Goal: Task Accomplishment & Management: Complete application form

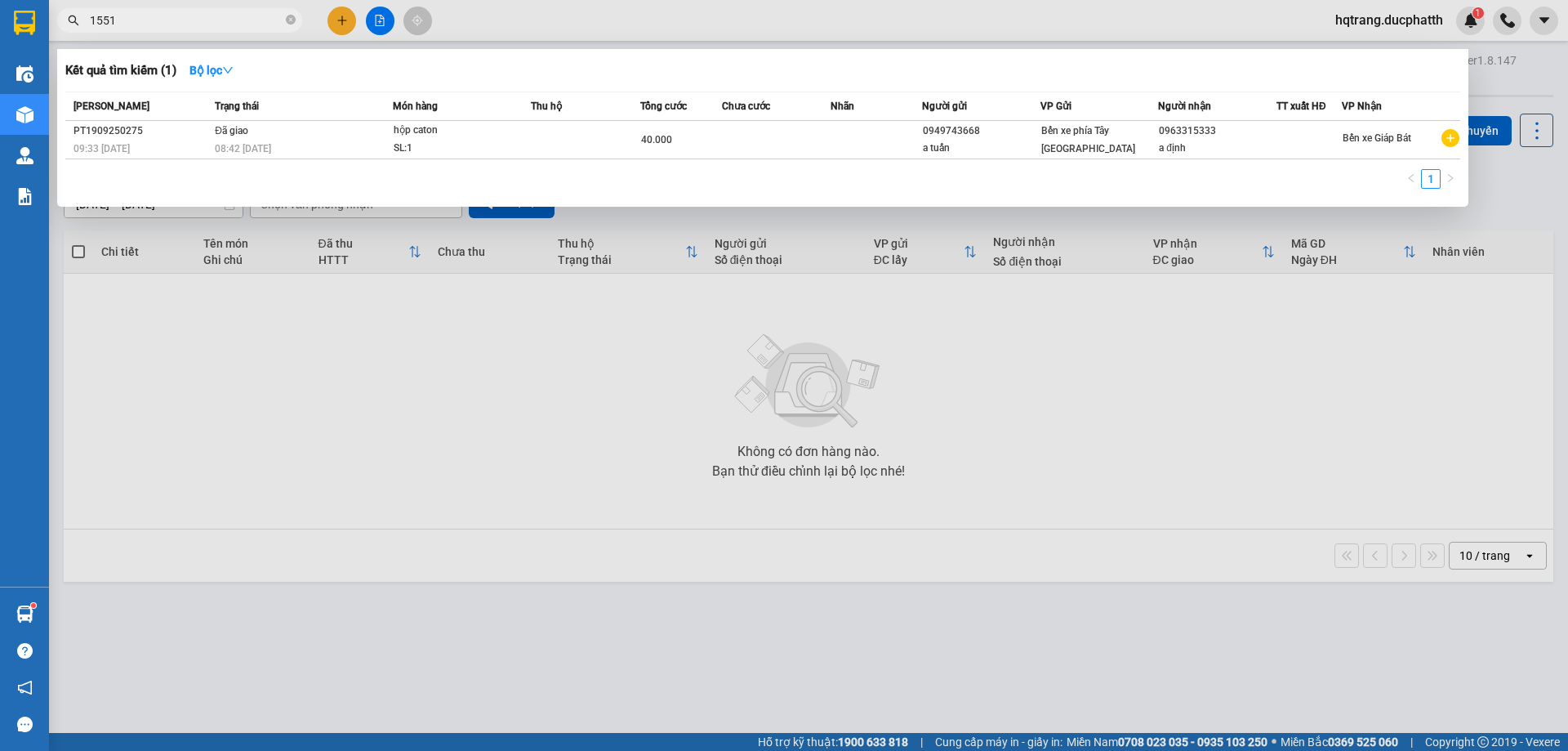
type input "1551"
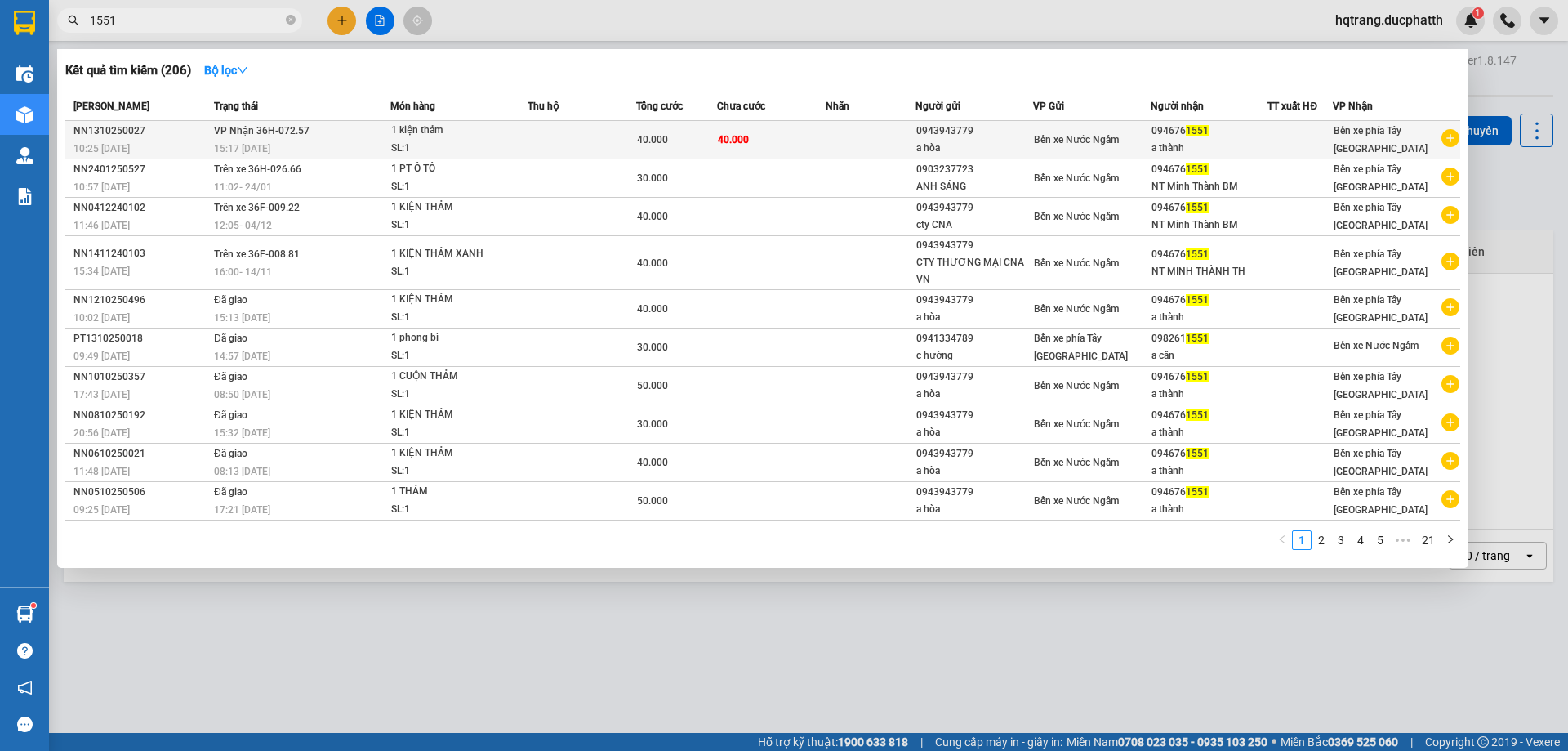
click at [327, 139] on td "VP Nhận 36H-072.57 15:17 [DATE]" at bounding box center [299, 140] width 180 height 38
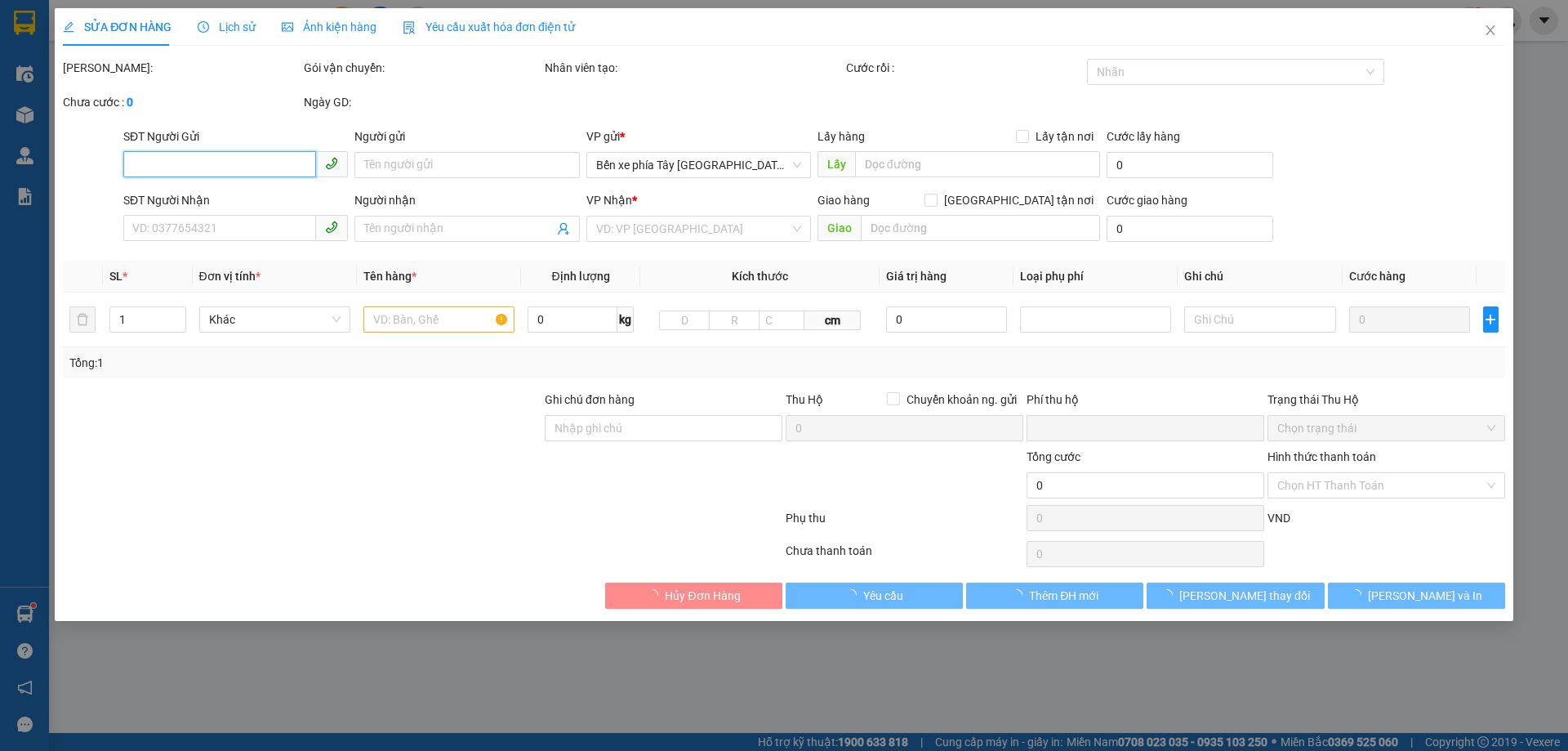
type input "0943943779"
type input "a hòa"
type input "0946761551"
type input "a thành"
type input "nntt"
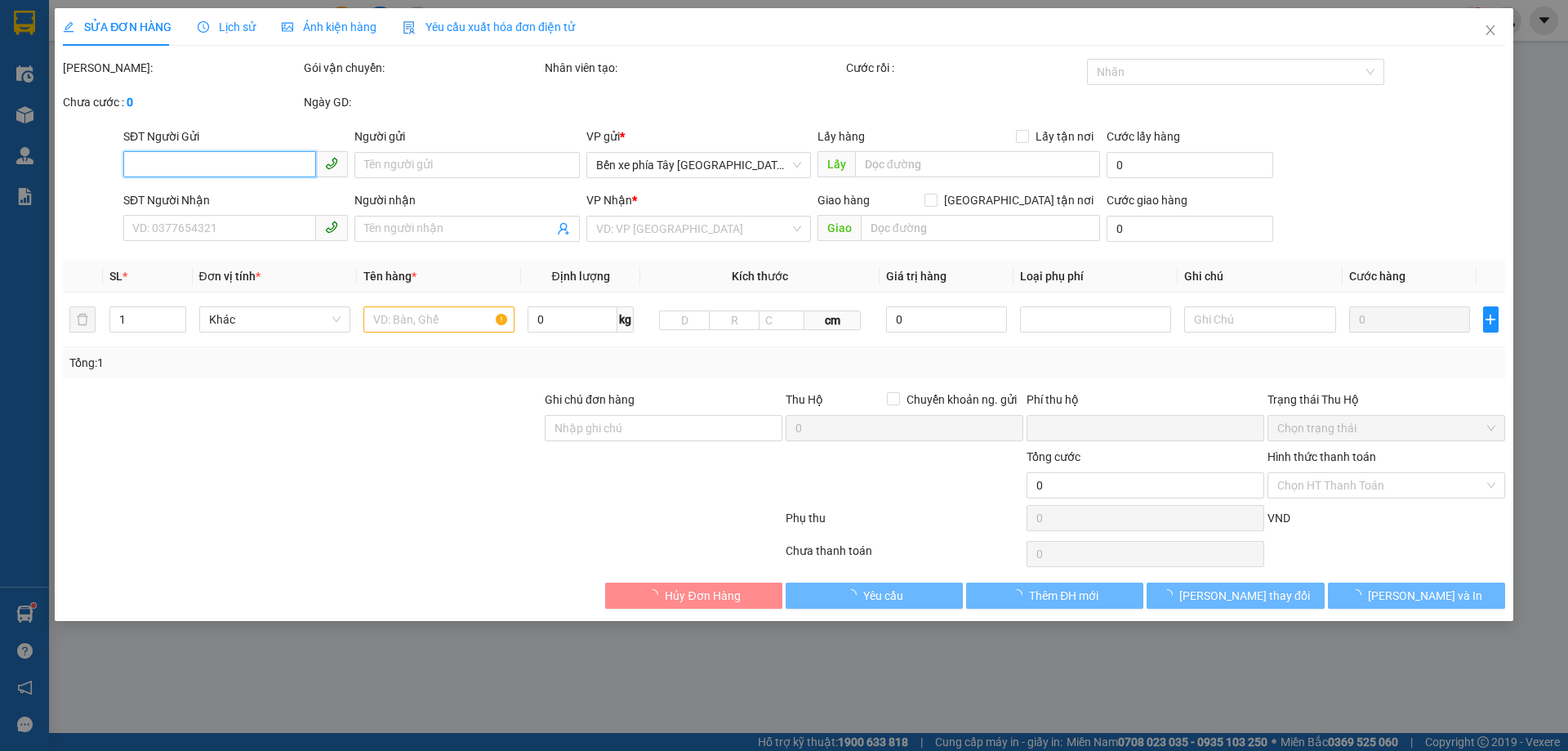
type input "0"
type input "40.000"
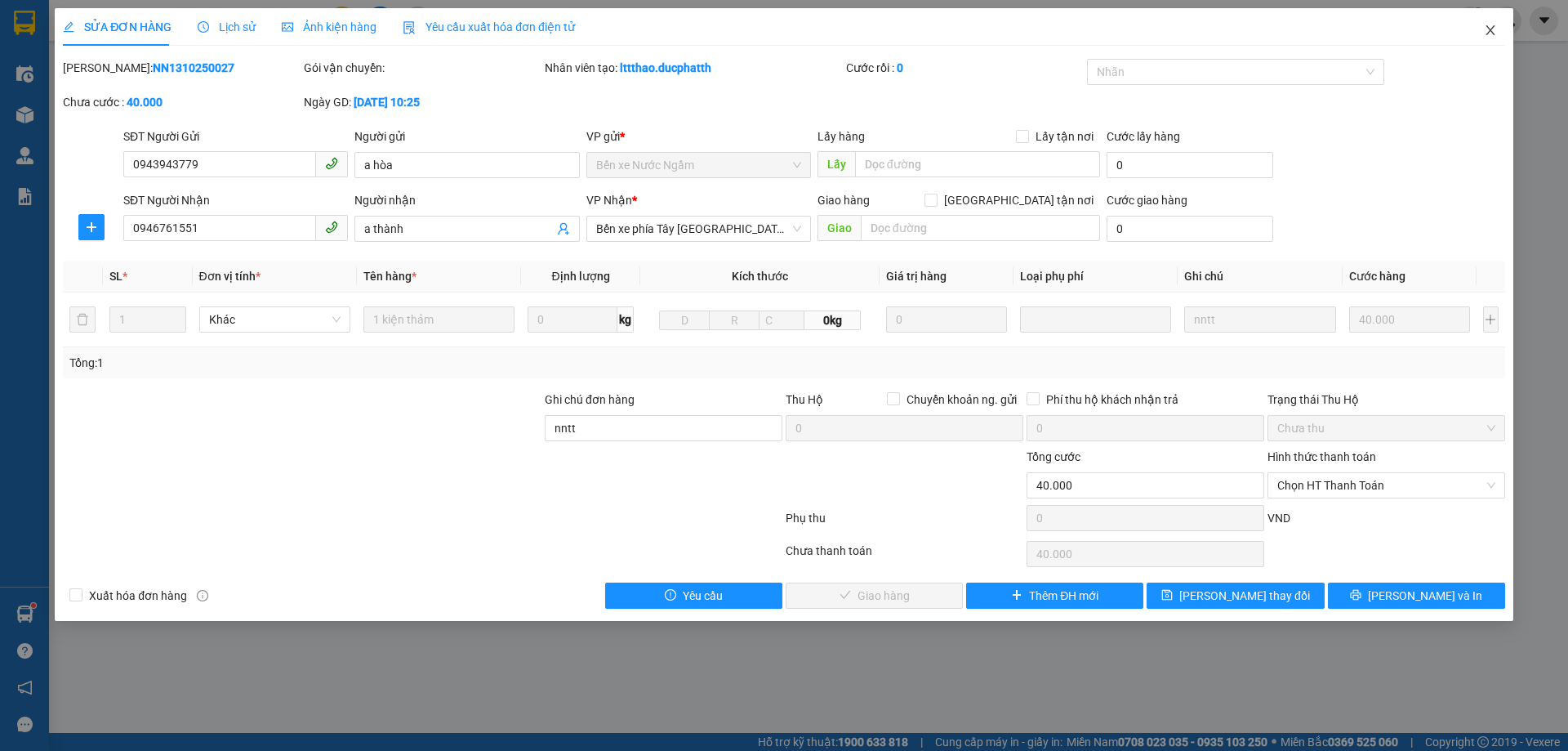
click at [1488, 29] on icon "close" at bounding box center [1491, 30] width 13 height 13
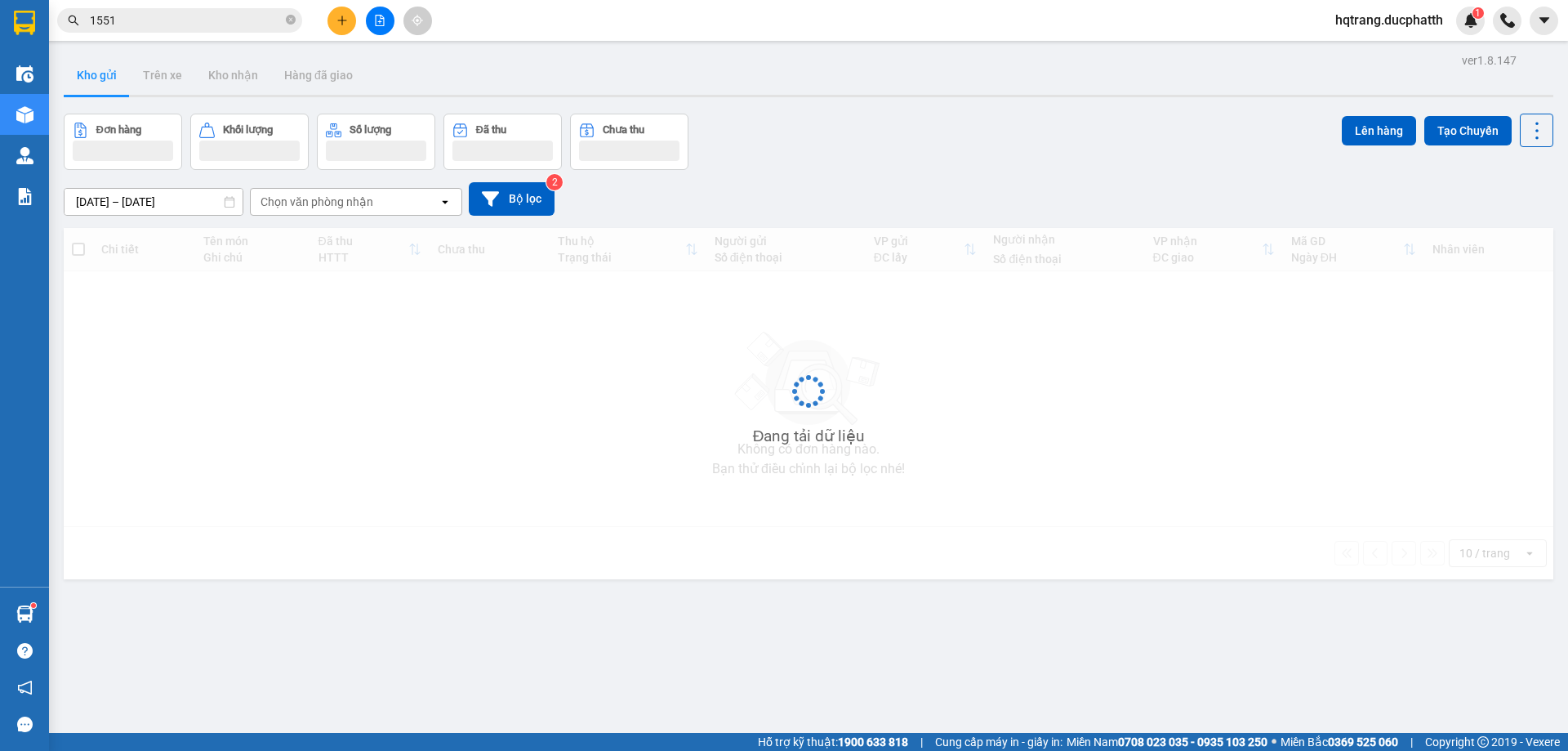
click at [201, 17] on input "1551" at bounding box center [186, 20] width 193 height 18
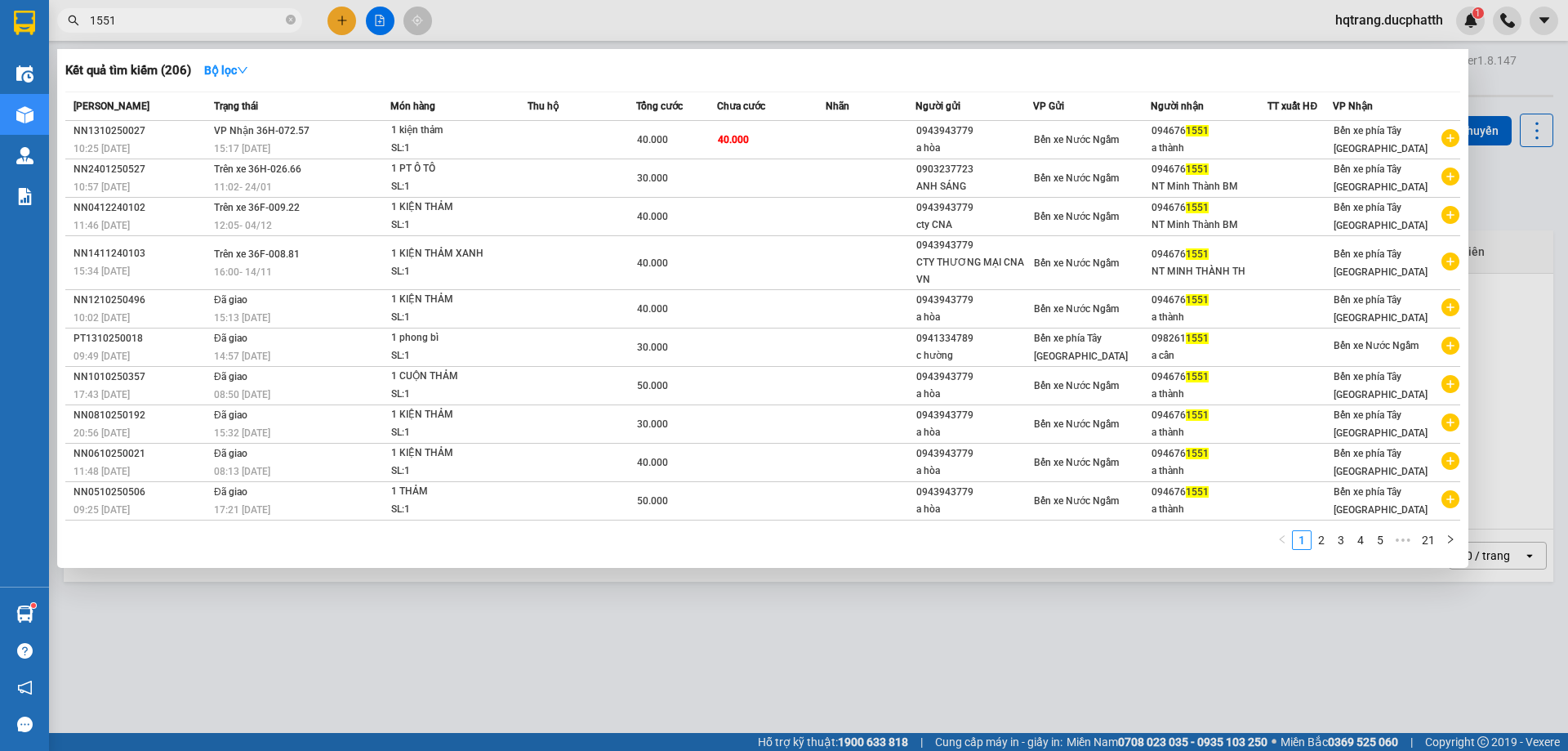
click at [201, 17] on input "1551" at bounding box center [186, 20] width 193 height 18
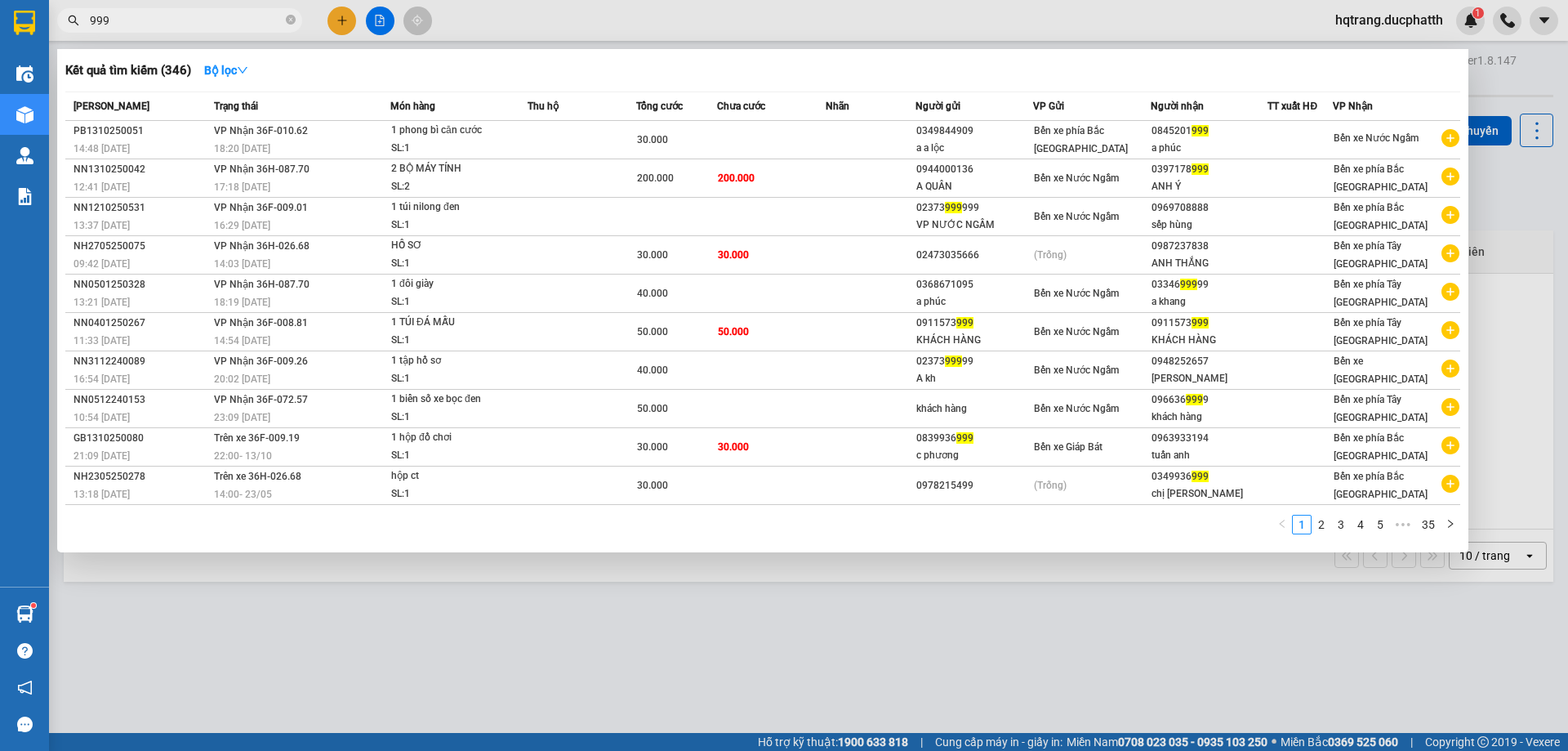
click at [202, 22] on input "999" at bounding box center [186, 20] width 193 height 18
type input "999"
click at [163, 16] on input "999" at bounding box center [186, 20] width 193 height 18
type input "1551"
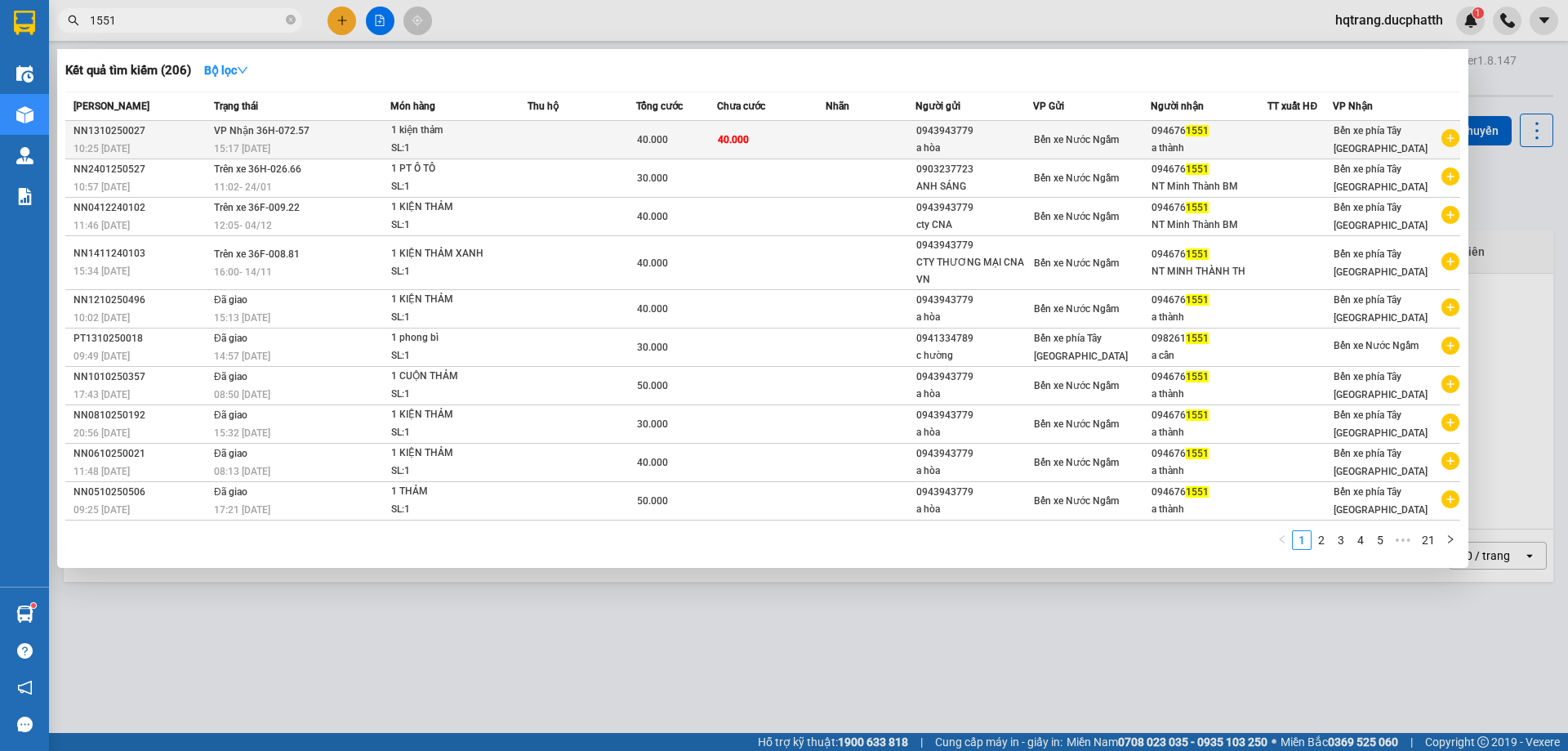
click at [437, 136] on div "1 kiện thảm" at bounding box center [452, 131] width 123 height 18
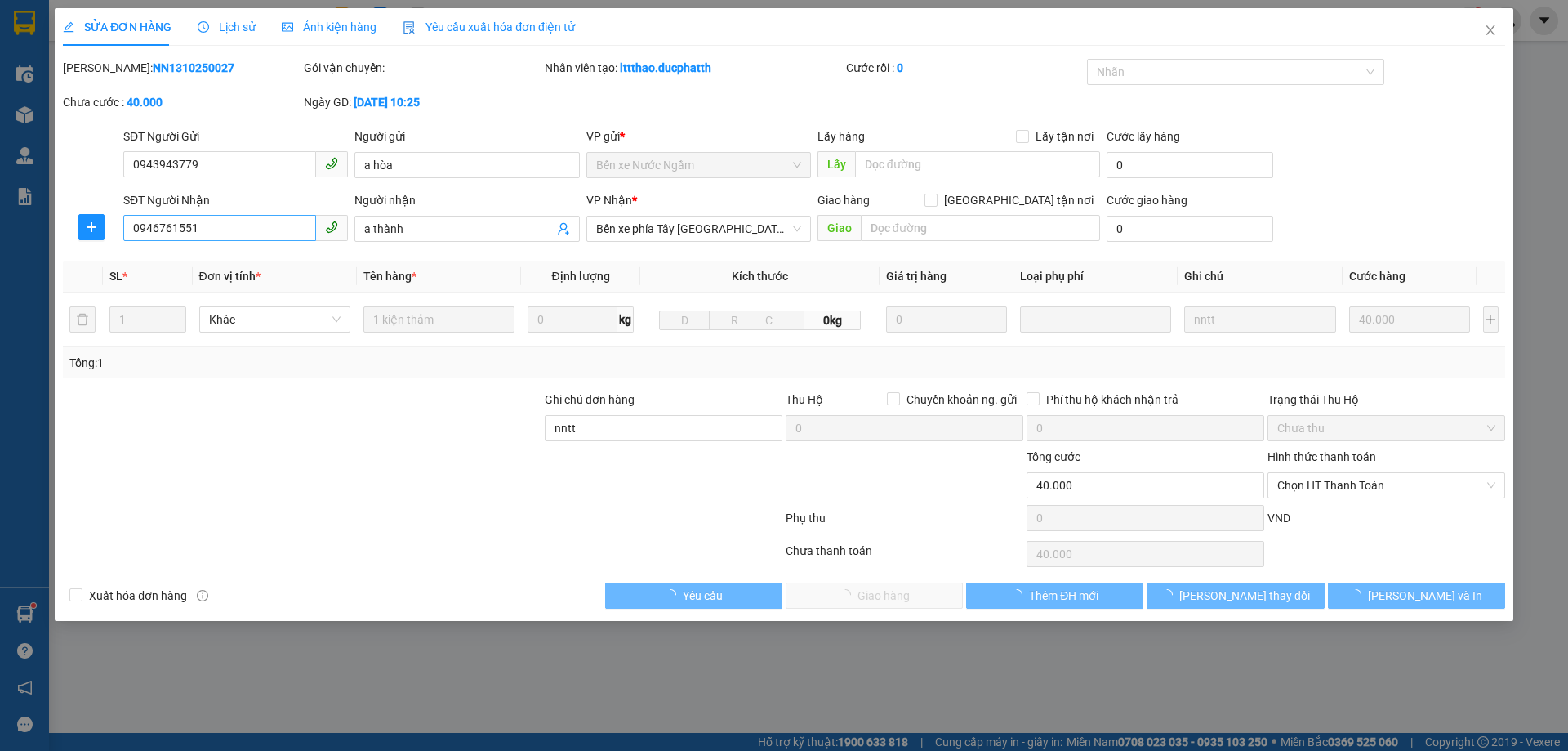
type input "0943943779"
type input "a hòa"
type input "0946761551"
type input "a thành"
type input "nntt"
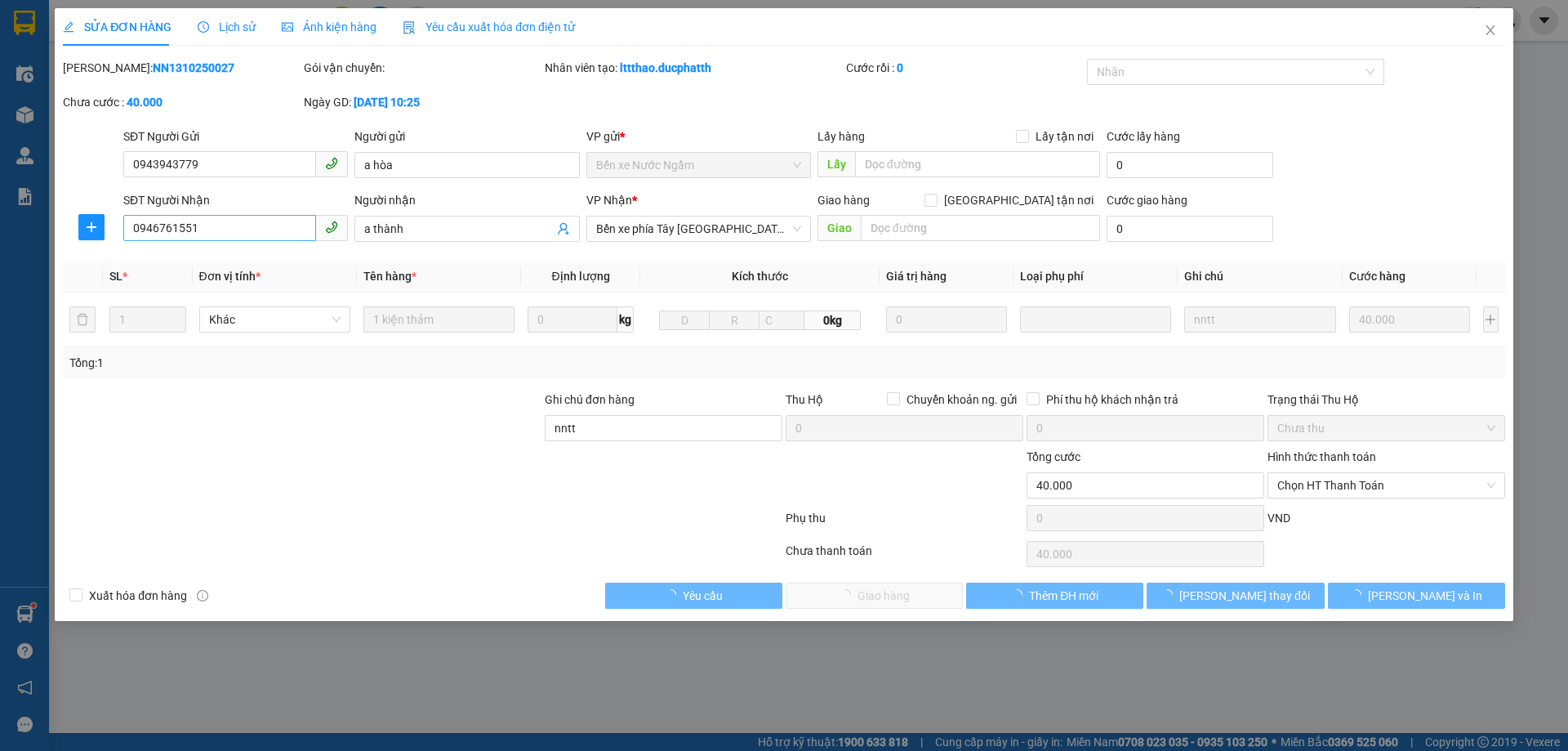
type input "0"
type input "40.000"
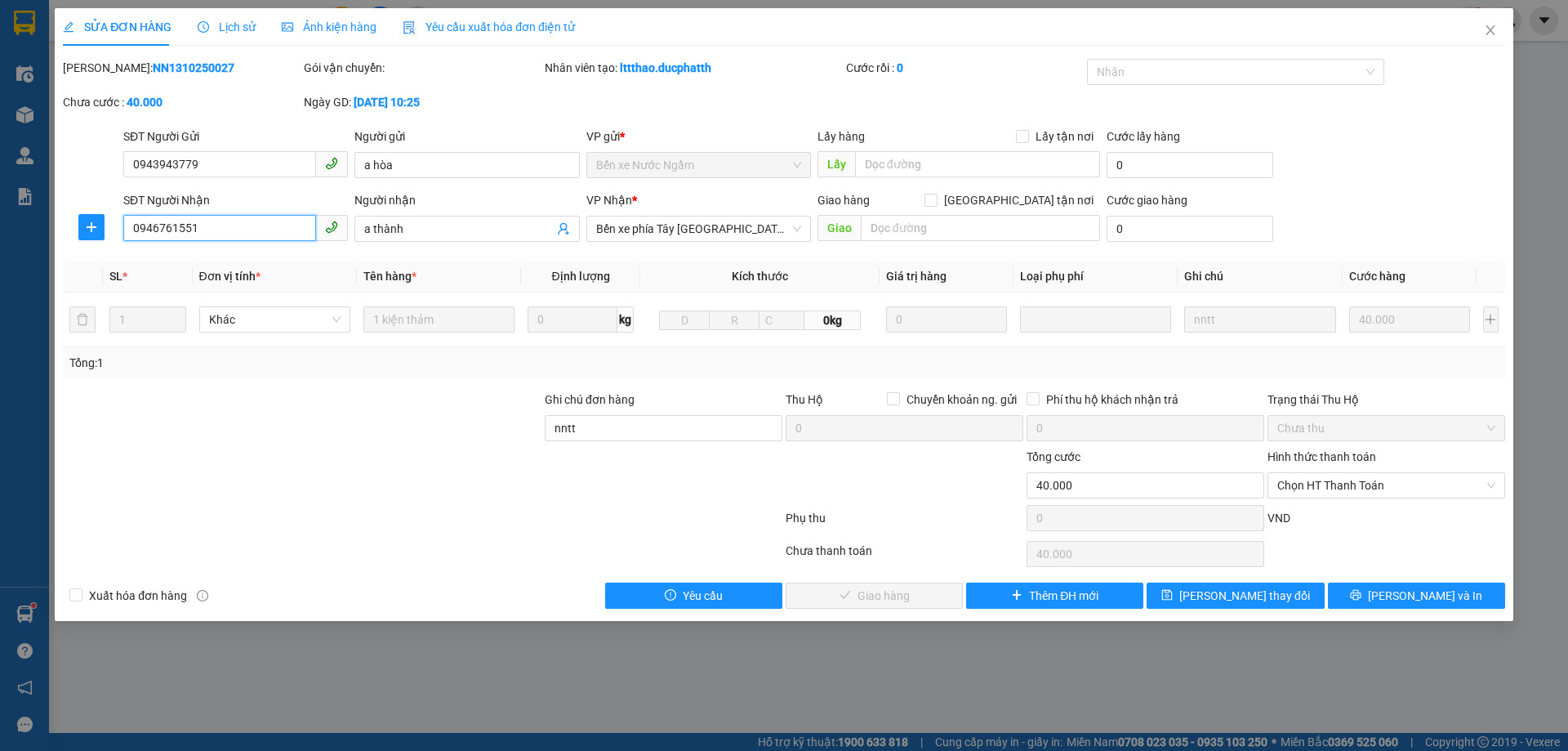
click at [217, 226] on input "0946761551" at bounding box center [220, 228] width 193 height 27
click at [1439, 487] on span "Chọn HT Thanh Toán" at bounding box center [1387, 485] width 218 height 25
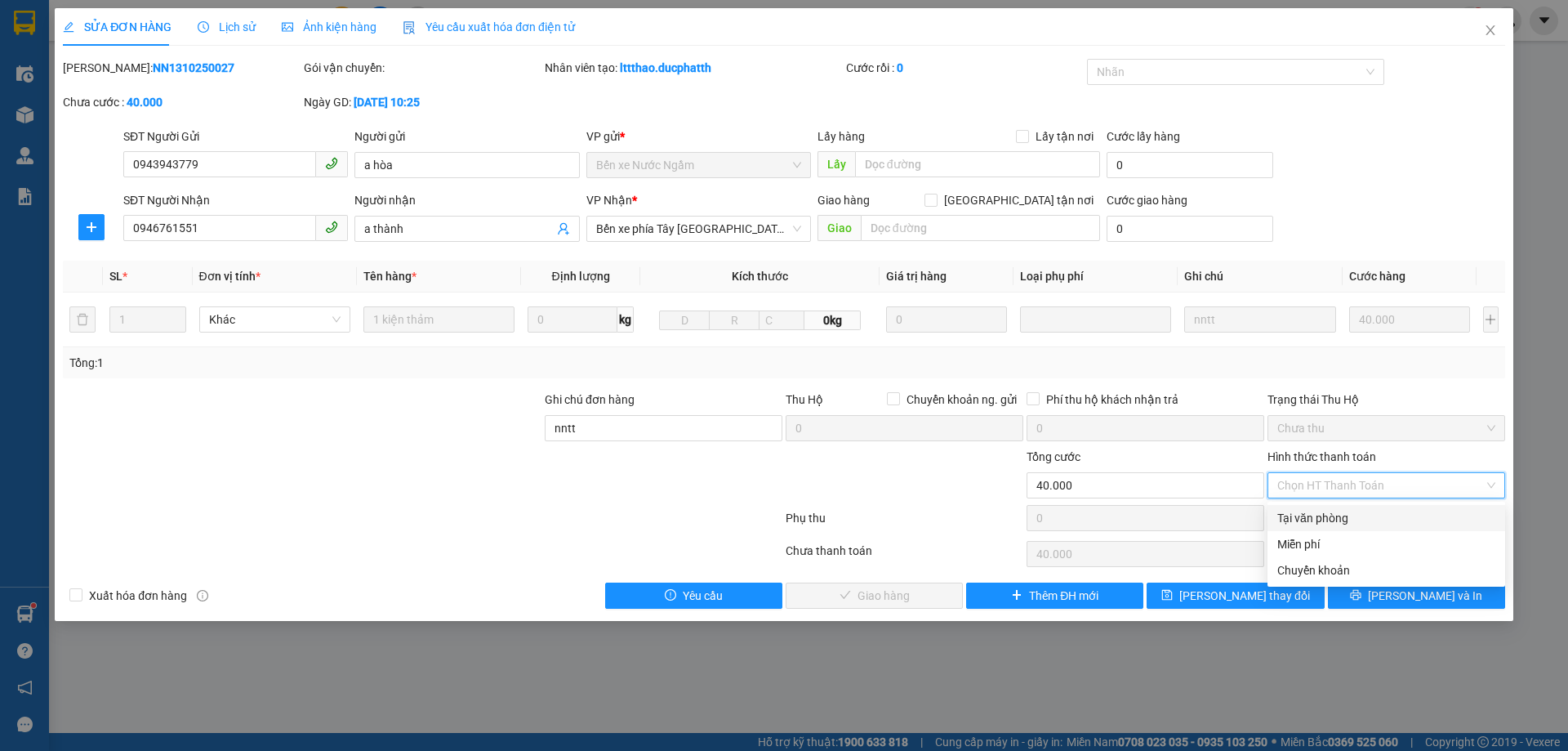
click at [1340, 516] on div "Tại văn phòng" at bounding box center [1387, 518] width 218 height 18
type input "0"
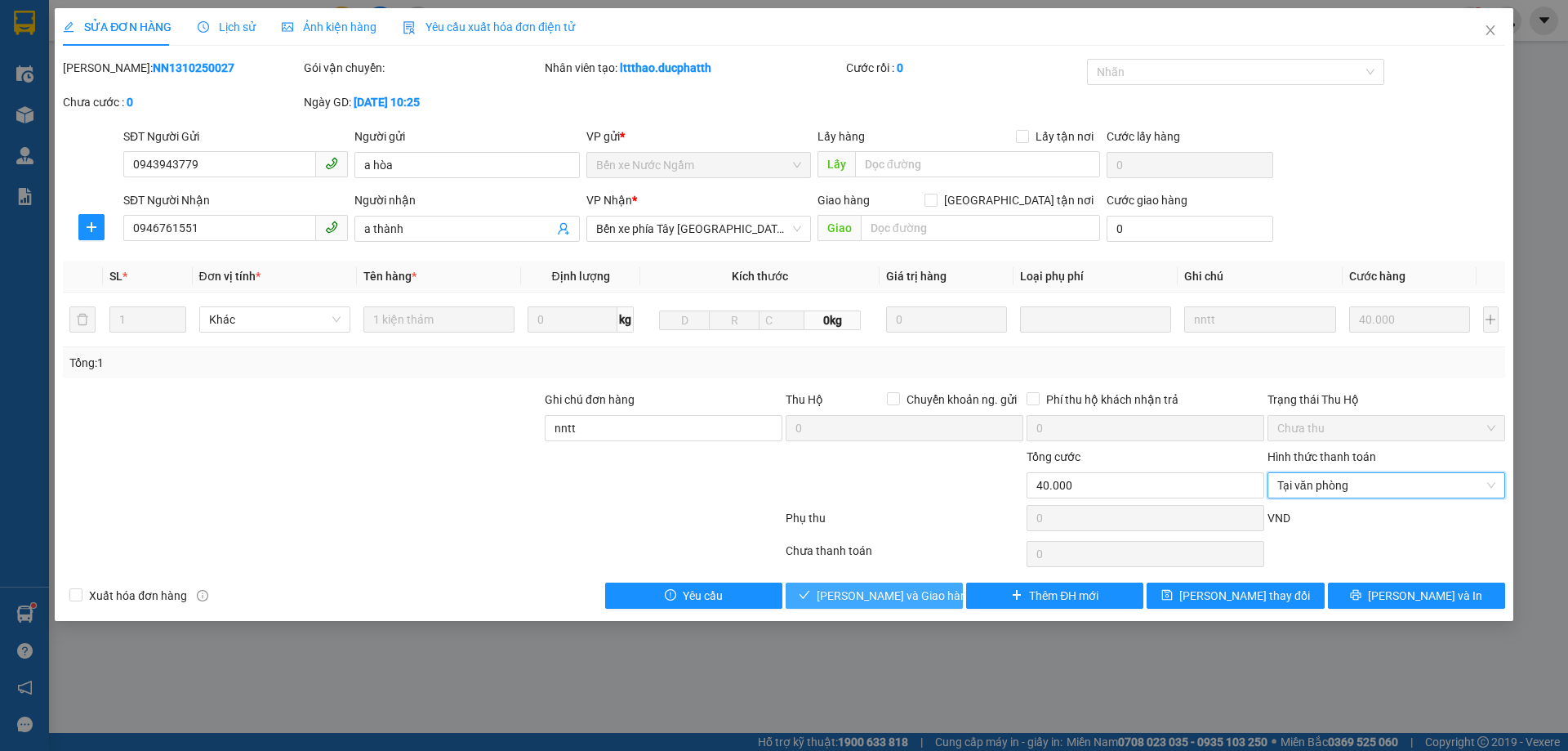
click at [880, 595] on span "[PERSON_NAME] và Giao hàng" at bounding box center [894, 596] width 157 height 18
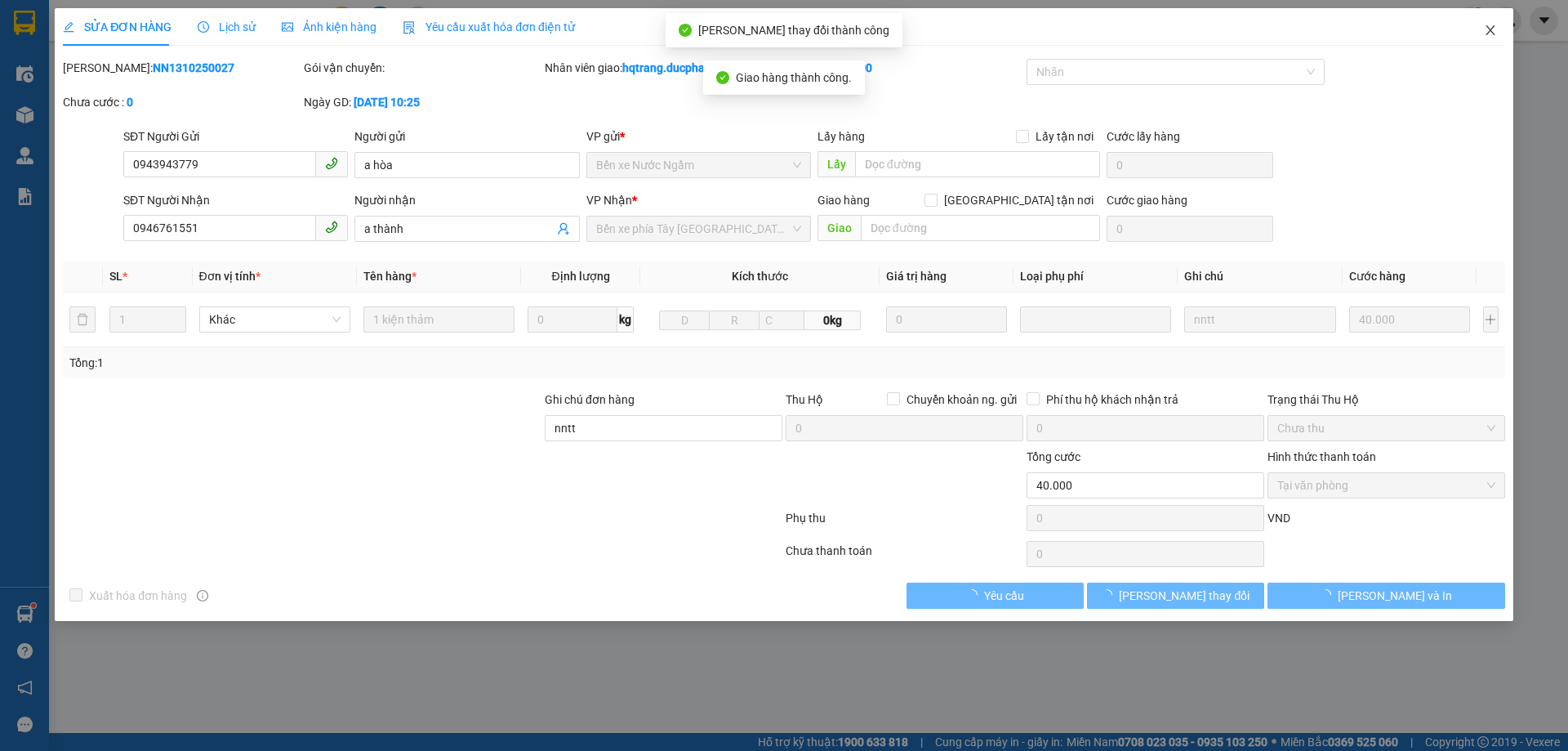
click at [1487, 40] on span "Close" at bounding box center [1491, 31] width 46 height 46
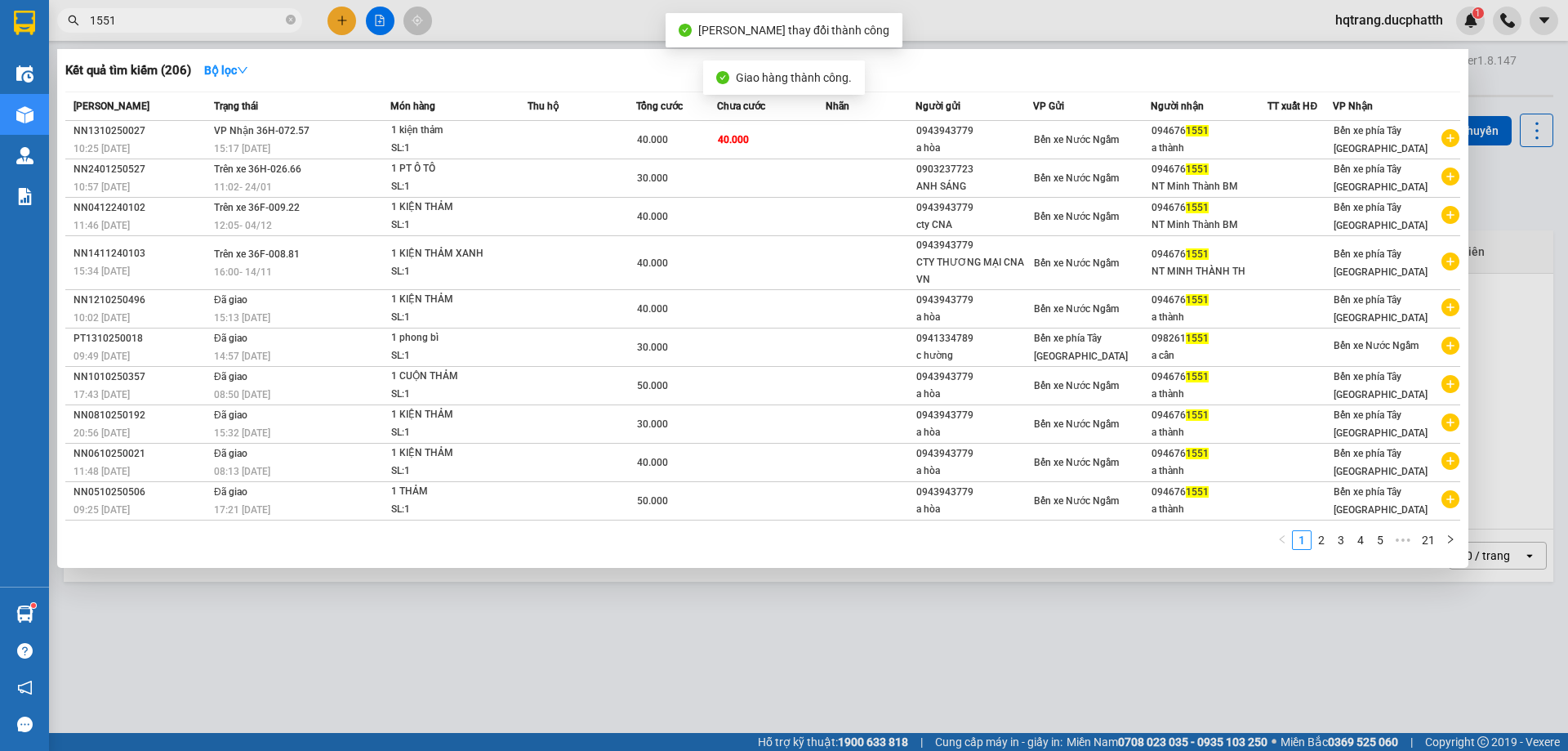
click at [200, 19] on input "1551" at bounding box center [186, 20] width 193 height 18
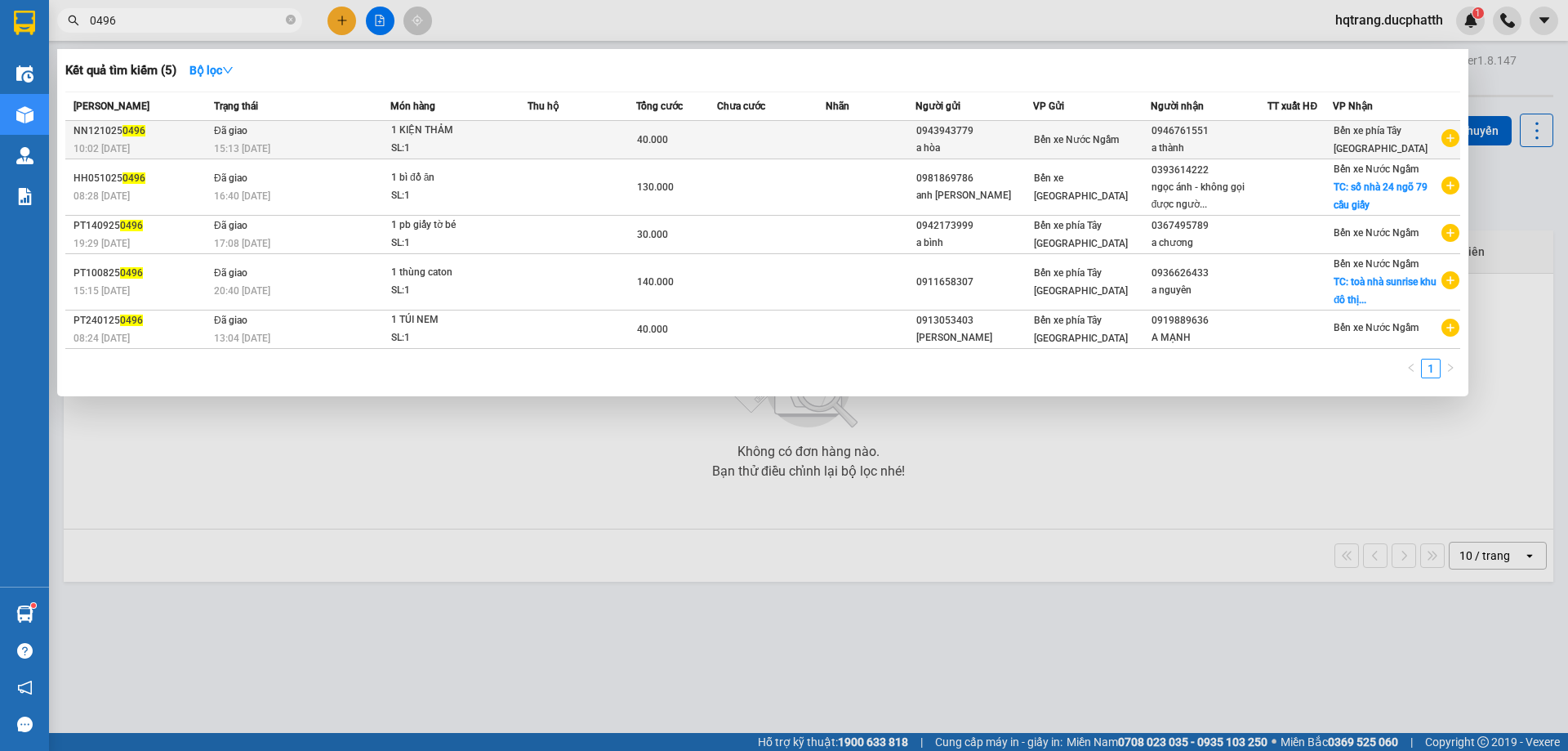
type input "0496"
click at [324, 136] on td "Đã giao 15:13 [DATE]" at bounding box center [299, 140] width 180 height 38
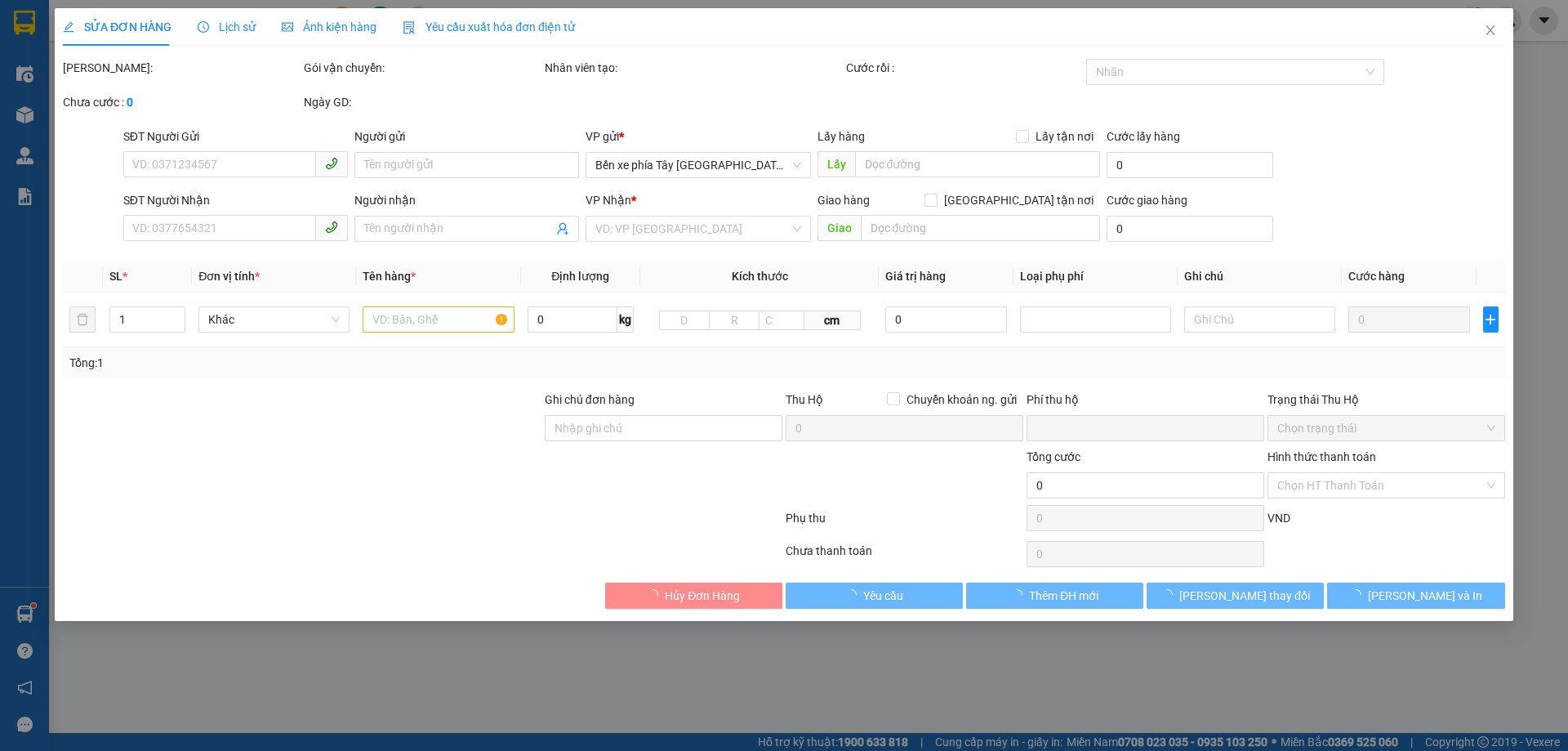
type input "0943943779"
type input "a hòa"
type input "0946761551"
type input "a thành"
type input "0"
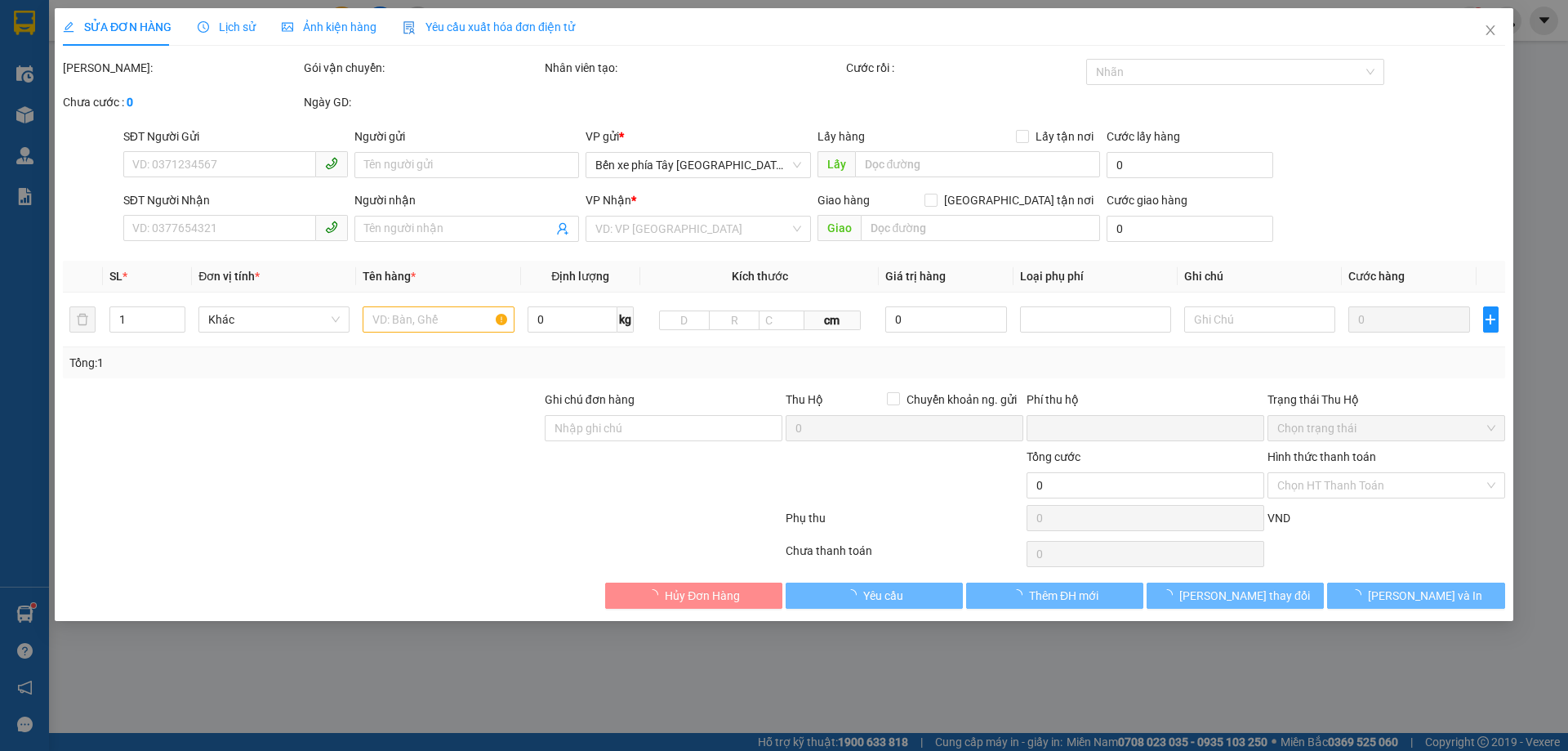
type input "40.000"
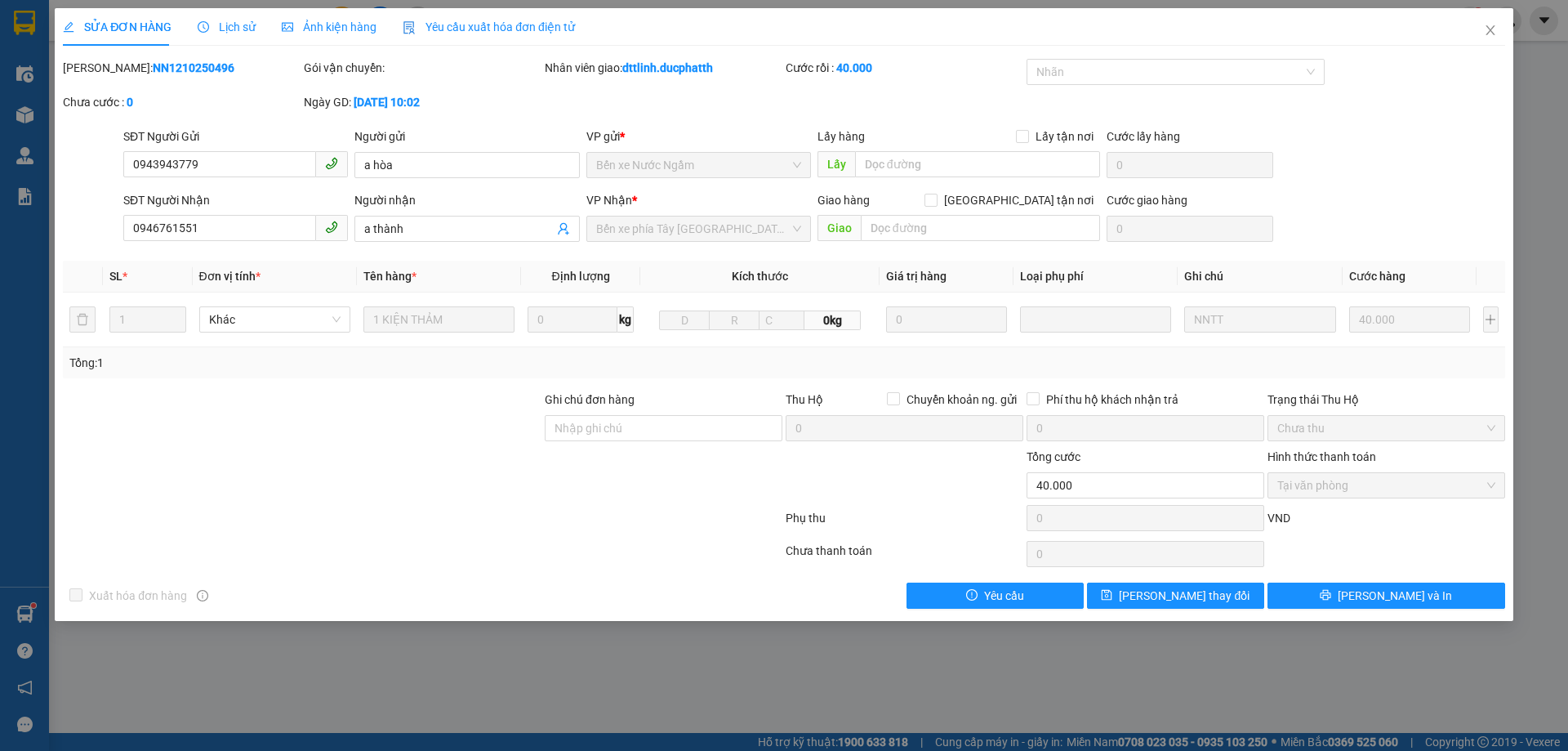
click at [227, 14] on div "Lịch sử" at bounding box center [226, 27] width 58 height 38
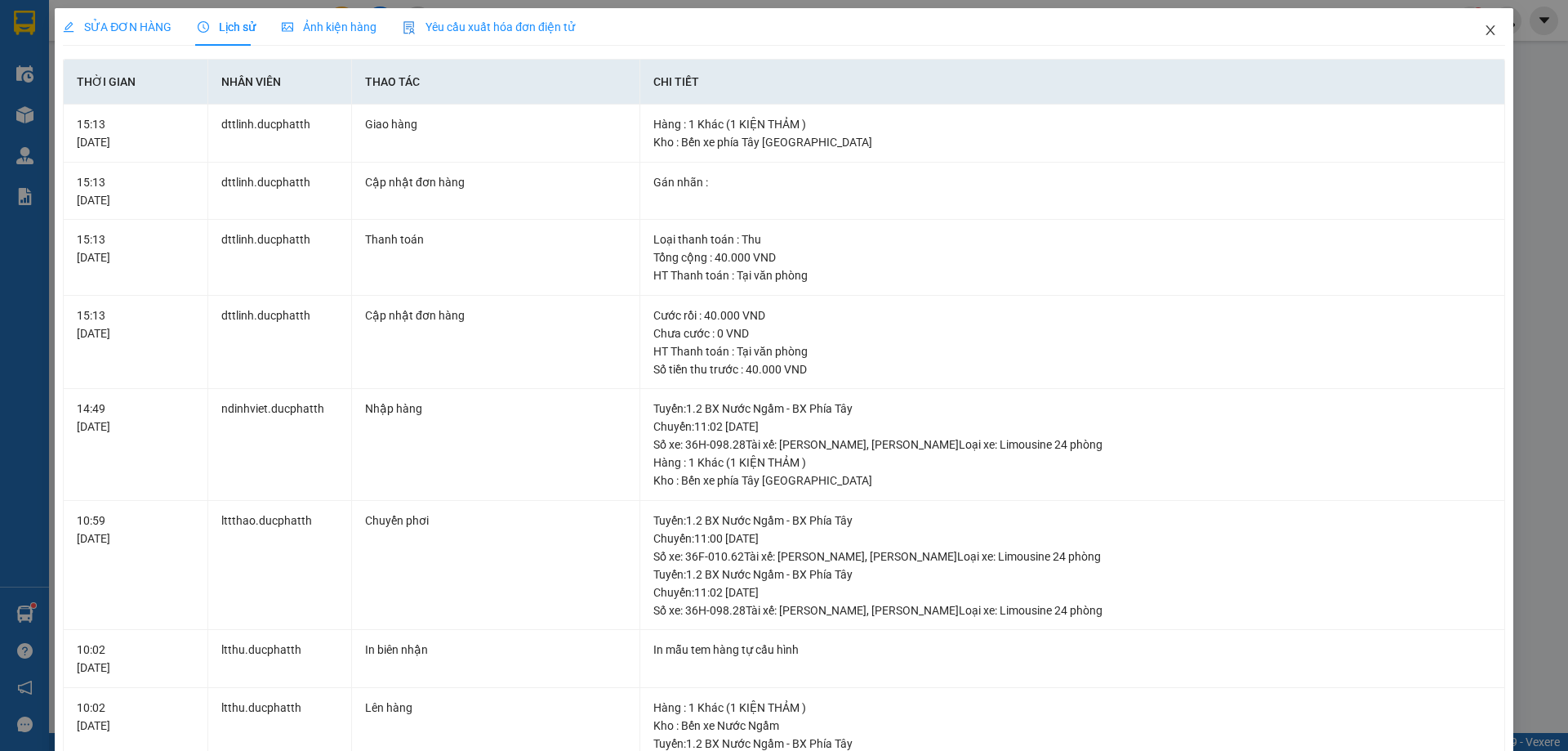
click at [1485, 25] on icon "close" at bounding box center [1491, 30] width 13 height 13
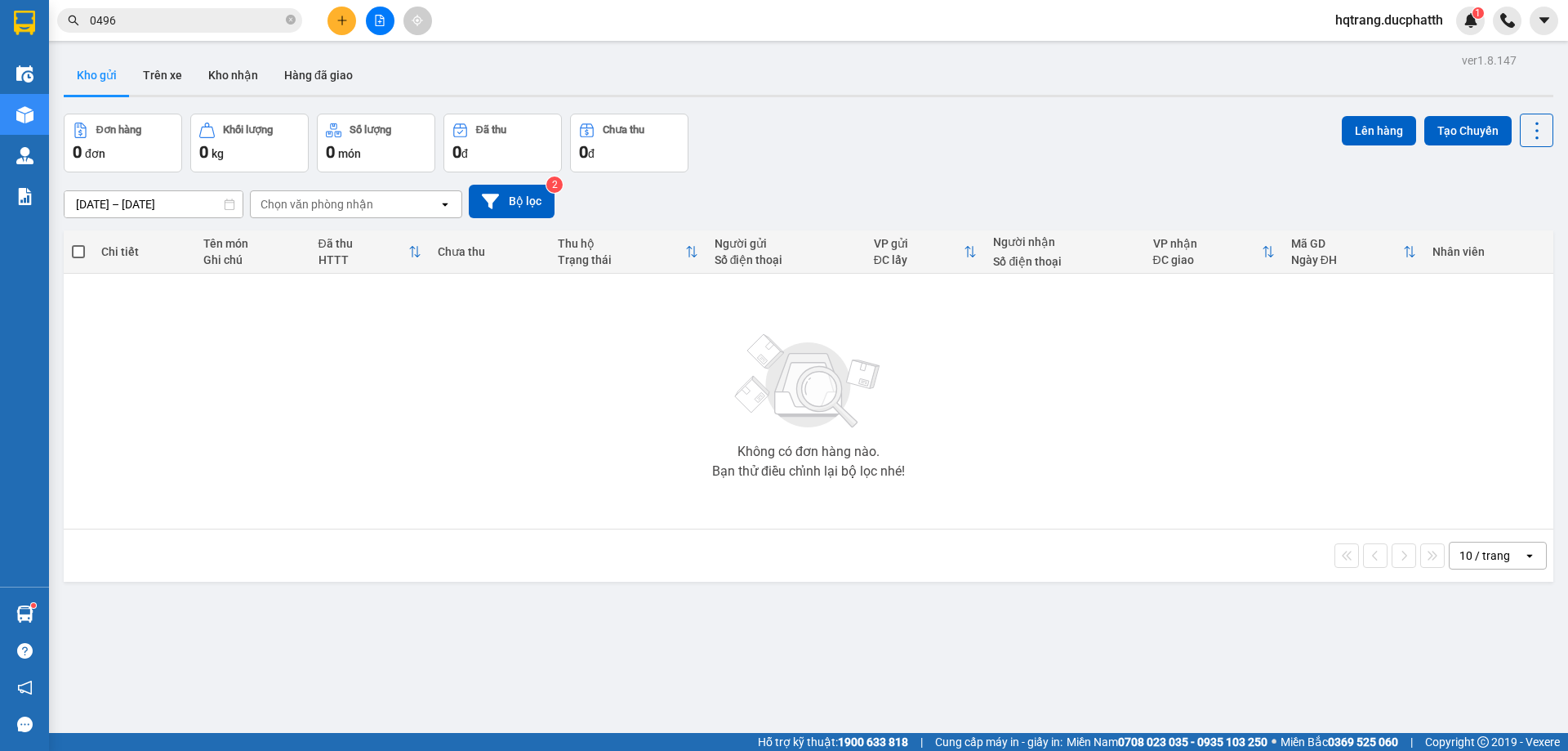
click at [155, 12] on input "0496" at bounding box center [186, 20] width 193 height 18
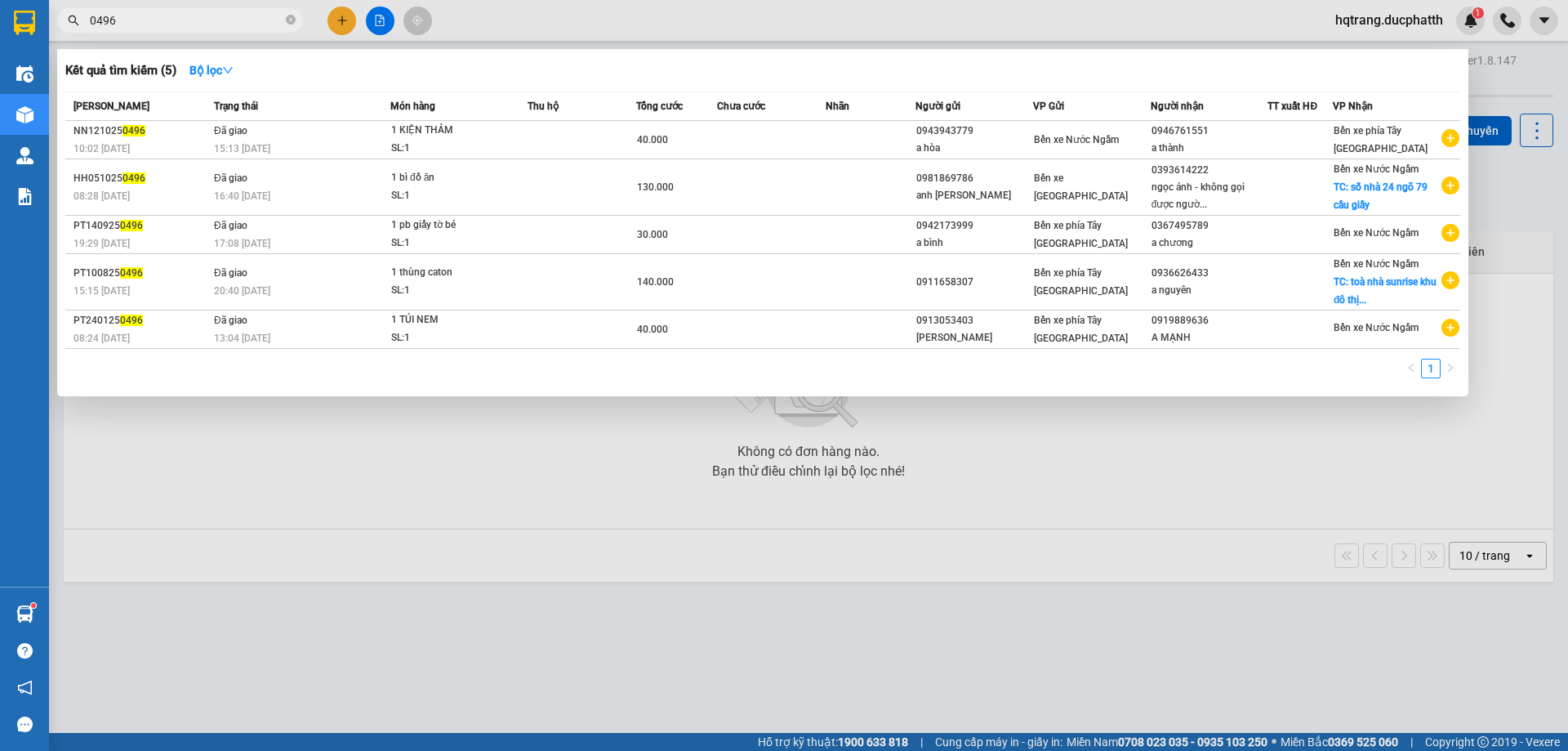
click at [571, 40] on div at bounding box center [784, 376] width 1568 height 751
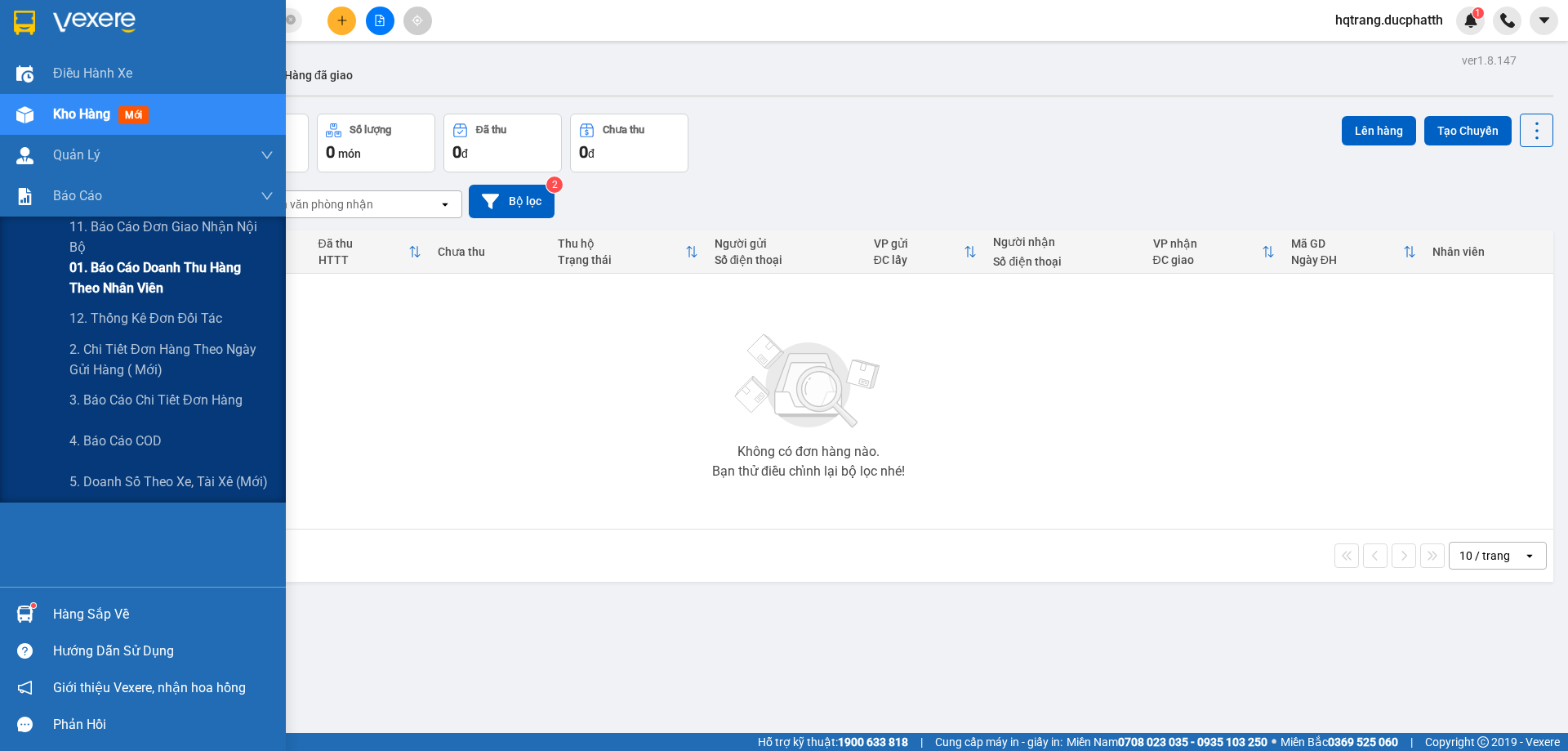
click at [120, 274] on span "01. Báo cáo doanh thu hàng theo nhân viên" at bounding box center [171, 278] width 204 height 41
